Goal: Task Accomplishment & Management: Use online tool/utility

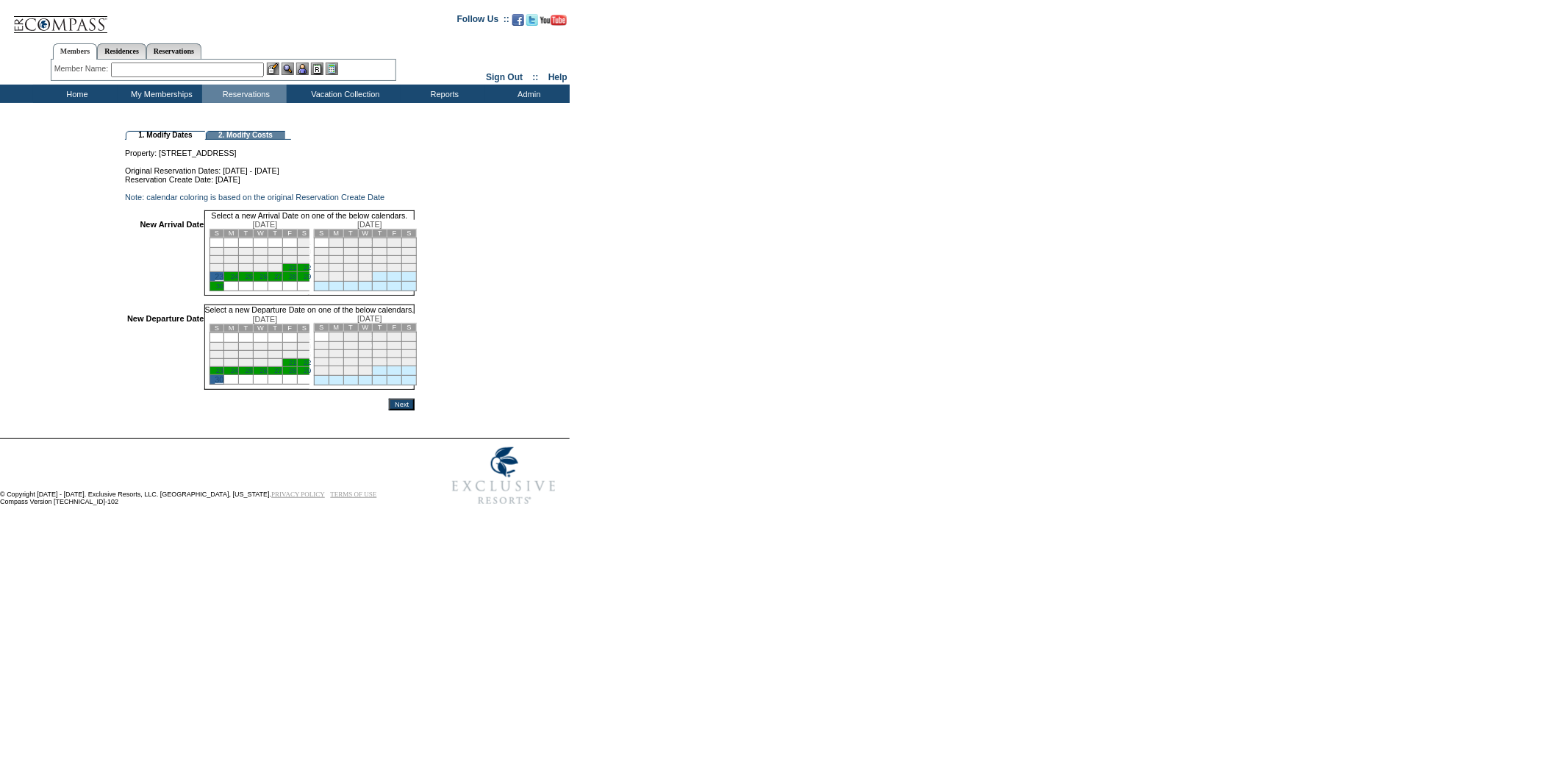
click at [415, 411] on input "Next" at bounding box center [401, 404] width 25 height 11
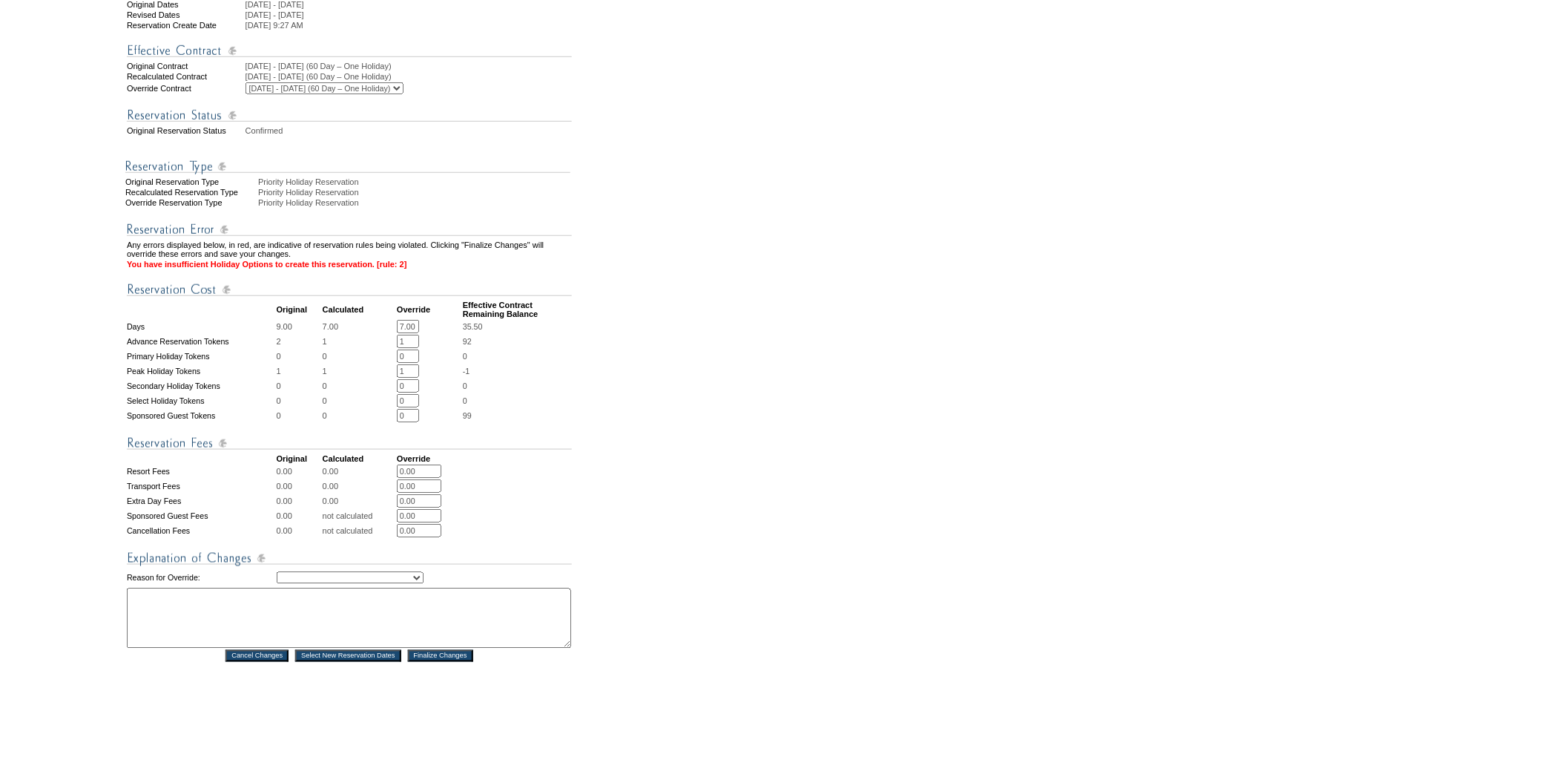
scroll to position [374, 0]
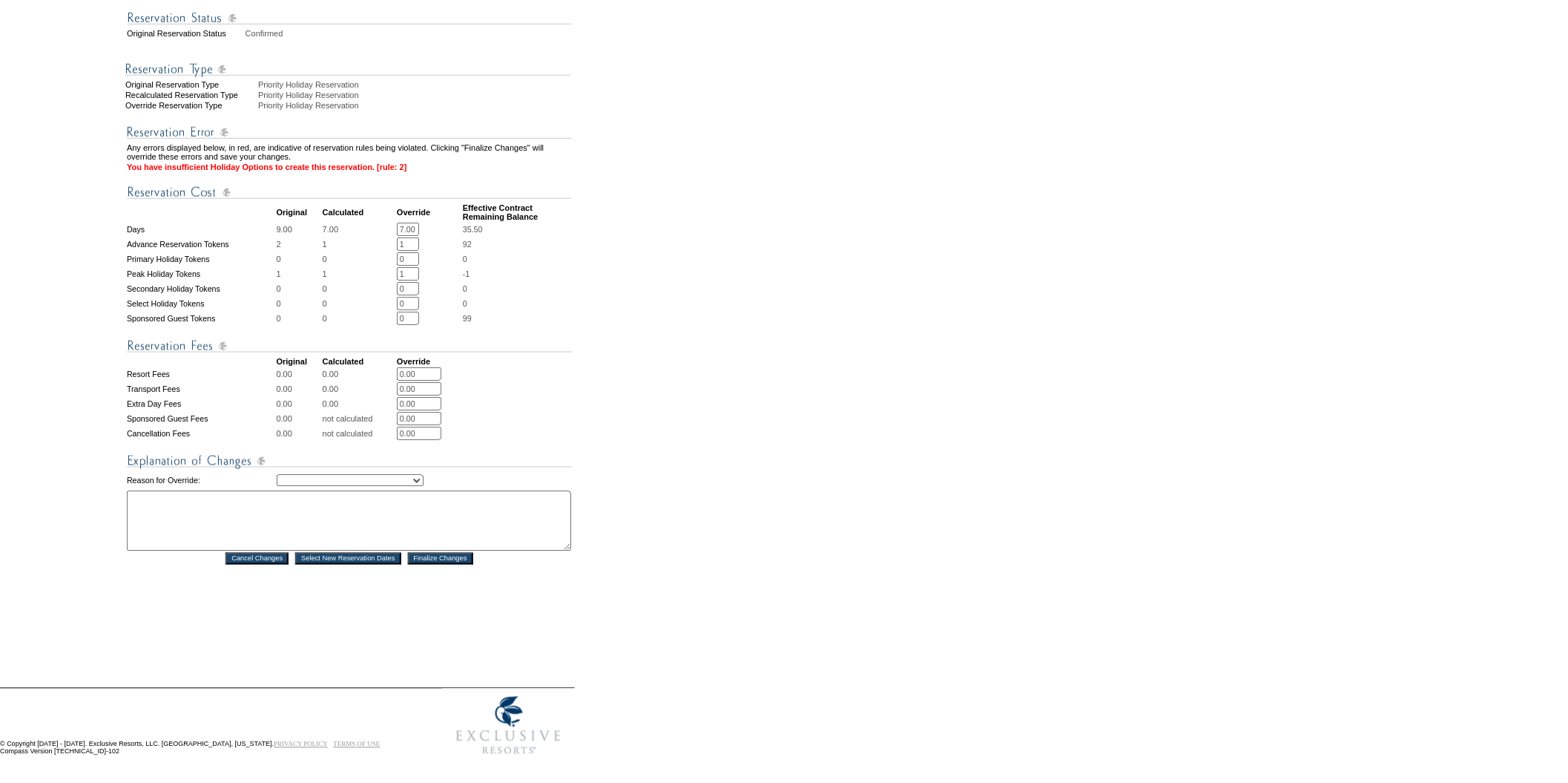
click at [423, 476] on select "Creating Continuous Stay Days Rebooked After Cancellation Editing Occupant Expe…" at bounding box center [350, 480] width 147 height 12
select select "1043"
click at [277, 475] on select "Creating Continuous Stay Days Rebooked After Cancellation Editing Occupant Expe…" at bounding box center [350, 480] width 147 height 12
click at [344, 499] on textarea at bounding box center [348, 521] width 444 height 60
type textarea "jrm"
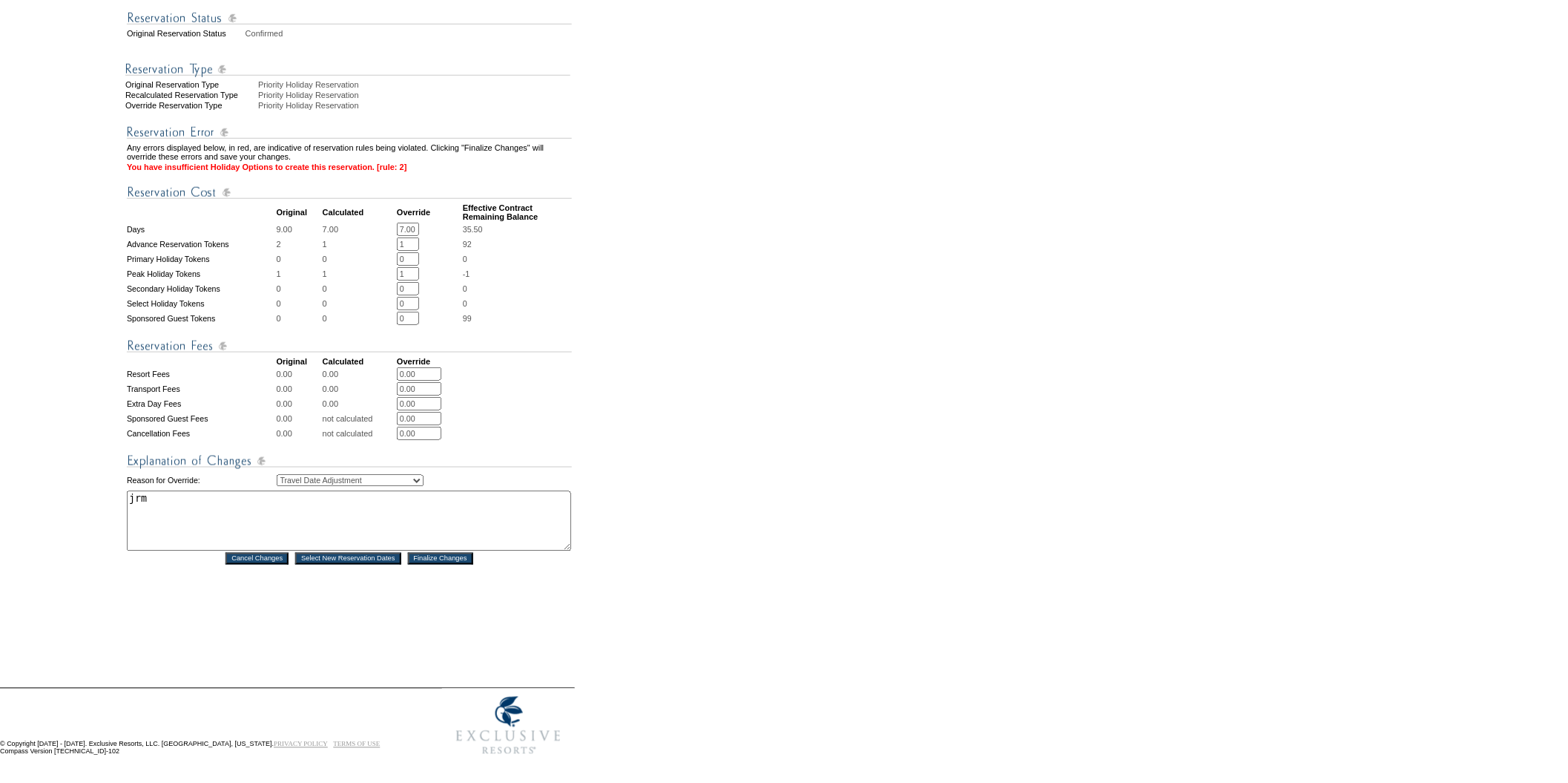
click at [434, 552] on input "Finalize Changes" at bounding box center [440, 558] width 65 height 12
